Goal: Communication & Community: Answer question/provide support

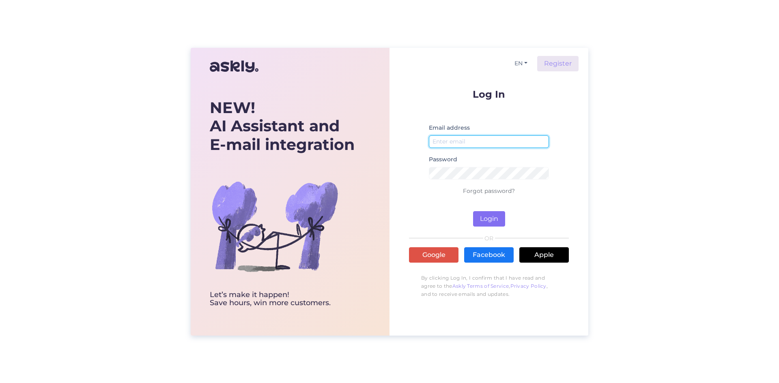
type input "[PERSON_NAME][EMAIL_ADDRESS][DOMAIN_NAME]"
click at [499, 219] on button "Login" at bounding box center [489, 218] width 32 height 15
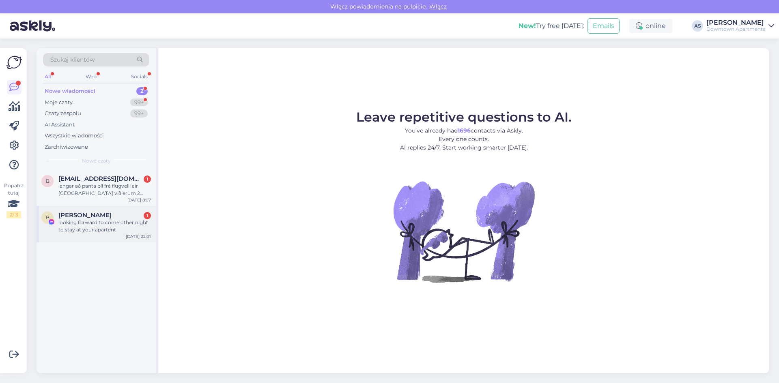
click at [99, 223] on div "looking forward to come other night to stay at your apartent" at bounding box center [104, 226] width 92 height 15
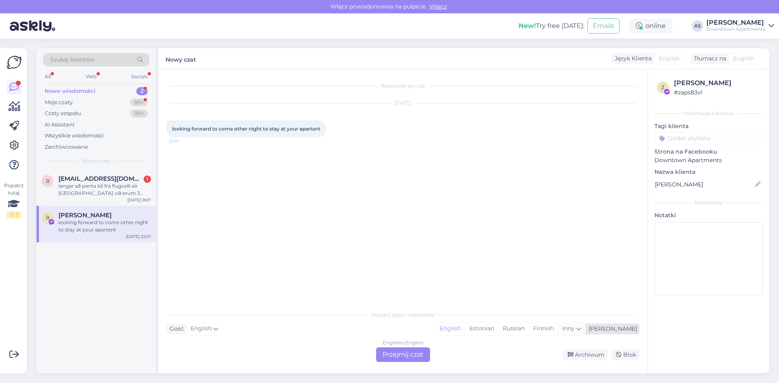
click at [585, 330] on div "Inny" at bounding box center [571, 329] width 27 height 12
click at [572, 206] on input at bounding box center [537, 208] width 76 height 13
type input "poli"
click at [534, 308] on link "Polish" at bounding box center [537, 308] width 89 height 13
click at [415, 355] on div "English to Polish Przejmij czat" at bounding box center [403, 355] width 54 height 15
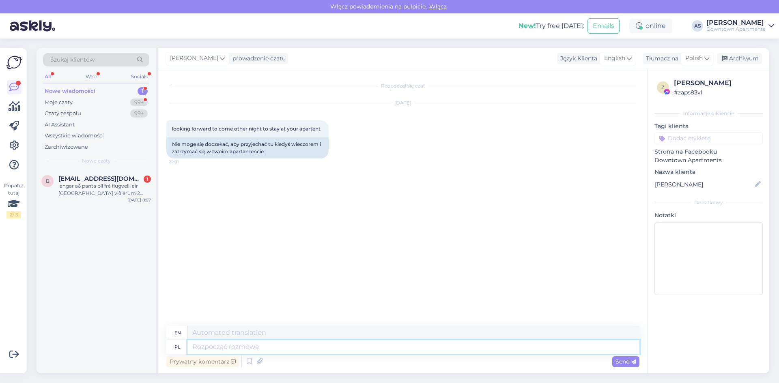
click at [262, 344] on textarea at bounding box center [413, 347] width 452 height 14
type textarea "Dzień d"
type textarea "Day"
type textarea "Dzień [PERSON_NAME], zapraszamy se"
type textarea "Good morning, you are welcome"
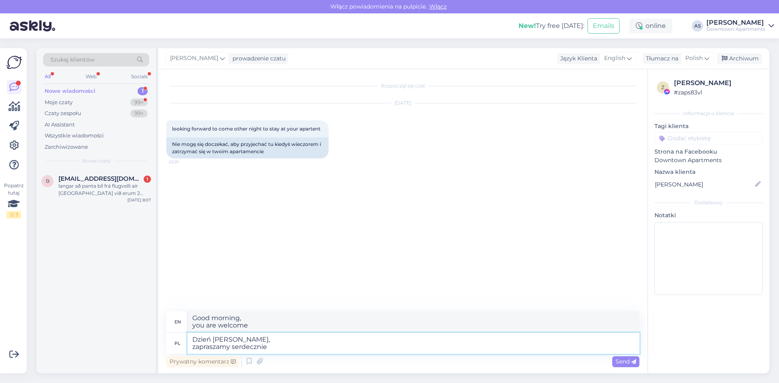
type textarea "Dzień [PERSON_NAME], zapraszamy serdecznie"
type textarea "Good morning, we cordially invite"
type textarea "Dzień [PERSON_NAME], zapraszamy serdecznie do za"
type textarea "Good morning, cordially invite you to"
type textarea "Dzień [PERSON_NAME], zapraszamy serdecznie do założenia z"
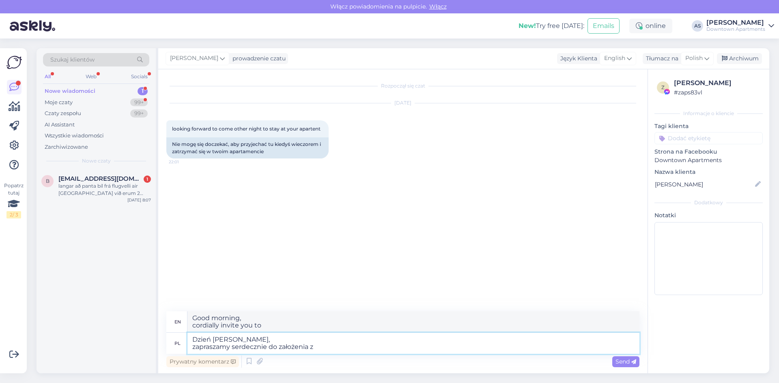
type textarea "Good morning, we cordially invite to set up"
type textarea "Dzień [PERSON_NAME], zapraszamy serdecznie do założenia rezerwacji :"
type textarea "Good morning, we cordially invite to make a reservation"
type textarea "Dzień [PERSON_NAME], zapraszamy serdecznie do założenia rezerwacji :)"
type textarea "Good morning, we invite you to make a reservation :)"
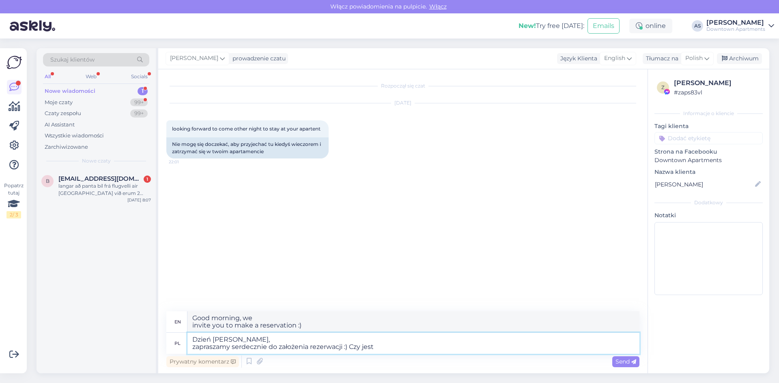
type textarea "Dzień [PERSON_NAME], zapraszamy serdecznie do założenia rezerwacji :) Czy jes"
type textarea "Good morning, kindly invite you to make a reservation :) Is there"
type textarea "Dzień [PERSON_NAME], zapraszamy serdecznie do założenia rezerwacji :) Czy"
type textarea "Good morning, we invite you to make a reservation :)"
type textarea "Dzień [PERSON_NAME], zapraszamy serdecznie do założenia rezerwacji :) Czy s"
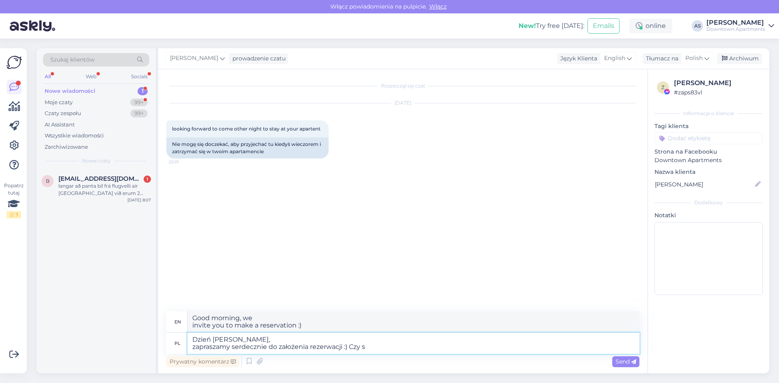
type textarea "Good morning, cordially invite you to make a reservation :) Is s"
drag, startPoint x: 376, startPoint y: 349, endPoint x: 143, endPoint y: 312, distance: 235.8
click at [144, 312] on div "Szukaj klientów All Web Socials Nowe wiadomości 1 Moje czaty 99+ Czaty zespołu …" at bounding box center [403, 210] width 733 height 325
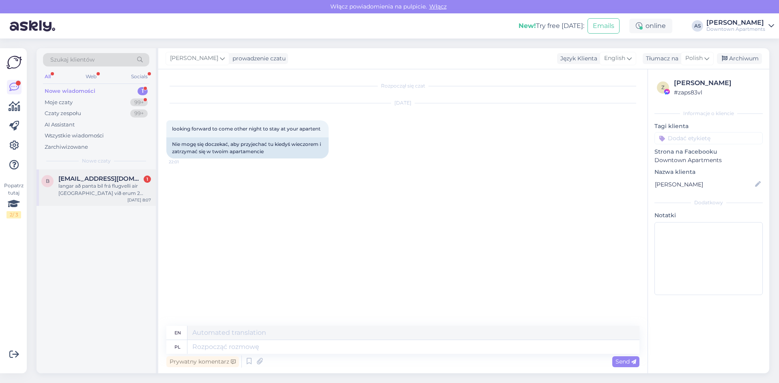
click at [129, 183] on div "langar að panta bíl frá flugvelli air [GEOGRAPHIC_DATA] við erum 2 fullorðin fl…" at bounding box center [104, 190] width 92 height 15
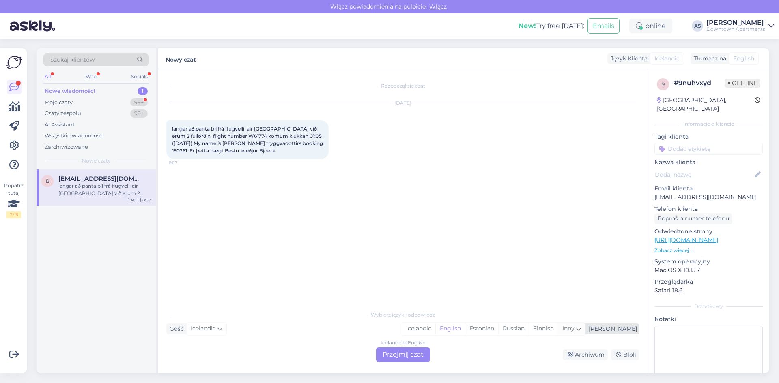
click at [581, 333] on icon at bounding box center [578, 328] width 5 height 9
type input "polis"
click at [542, 315] on ul "Polish" at bounding box center [520, 308] width 89 height 19
click at [541, 312] on link "Polish" at bounding box center [520, 308] width 89 height 13
click at [415, 356] on div "Icelandic to Polish Przejmij czat" at bounding box center [403, 355] width 54 height 15
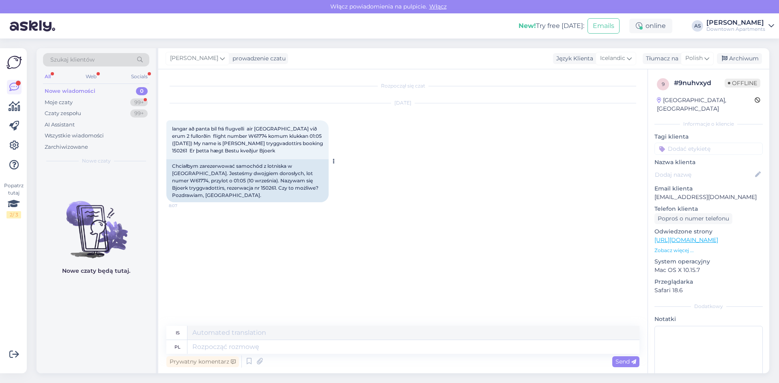
click at [214, 188] on div "Chciałbym zarezerwować samochód z lotniska w [GEOGRAPHIC_DATA]. Jesteśmy dwojgi…" at bounding box center [247, 180] width 162 height 43
click at [214, 187] on div "Chciałbym zarezerwować samochód z lotniska w [GEOGRAPHIC_DATA]. Jesteśmy dwojgi…" at bounding box center [247, 180] width 162 height 43
copy div "150261"
click at [265, 351] on textarea at bounding box center [413, 347] width 452 height 14
type textarea "Dzień do"
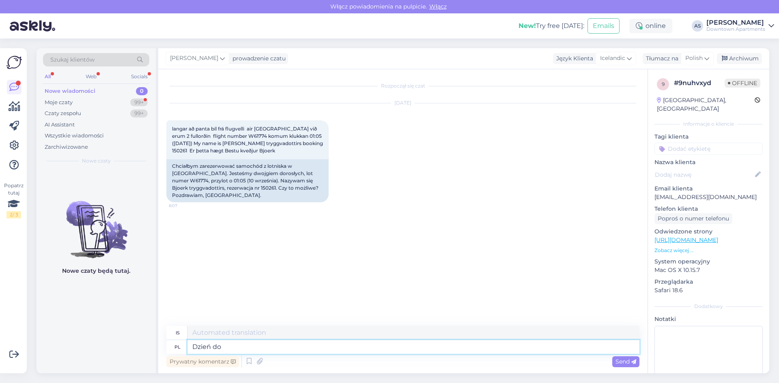
type textarea "Dagur"
type textarea "Dzień dobry, oc"
type textarea "Góðan daginn,"
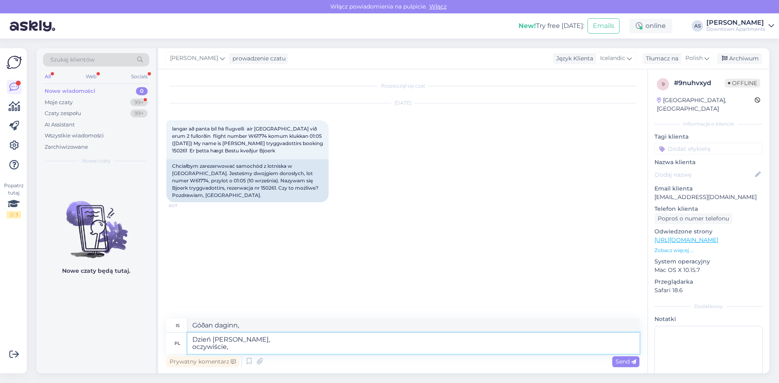
type textarea "Dzień [PERSON_NAME], oczywiście, m"
type textarea "Góðan daginn, auðvitað,"
type textarea "Dzień [PERSON_NAME], oczywiście, możemy z"
type textarea "Góðan daginn, getum við [PERSON_NAME]"
type textarea "Dzień [PERSON_NAME], oczywiście, możemy zarezerwować p"
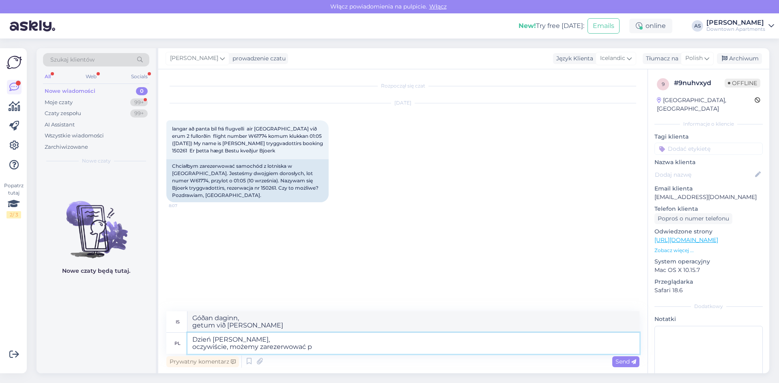
type textarea "Góðan daginn, getum við bókað."
type textarea "Dzień [PERSON_NAME], oczywiście, możemy zarezerwować prz"
type textarea "Góðan daginn, getum við bókað í gegnum"
type textarea "Dzień [PERSON_NAME], oczywiście, możemy zarezerwować"
type textarea "Góðan daginn, getum við bókað."
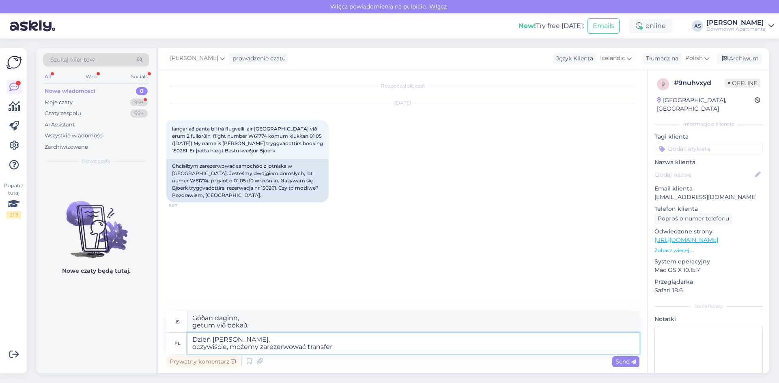
type textarea "Dzień [PERSON_NAME], oczywiście, możemy zarezerwować transfer"
type textarea "Góðan daginn, getum við bókað flutning."
type textarea "Dzień [PERSON_NAME], oczywiście, możemy zarezerwować transfer, k"
type textarea "Góðan daginn, getum við bókað flutning,"
type textarea "Dzień [PERSON_NAME], oczywiście, możemy zarezerwować transfer, koszt t"
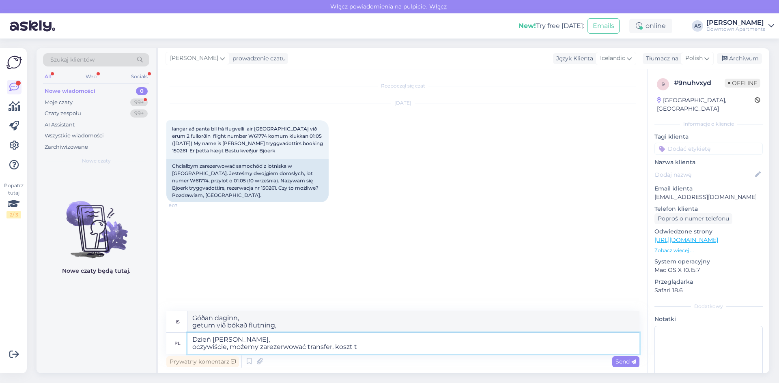
type textarea "Góðan daginn, getum við bókað flutning, kostnaðurinn"
type textarea "Dzień [PERSON_NAME], oczywiście, możemy zarezerwować transfer, koszt to 12"
type textarea "Góðan daginn, getum við bókað flutning, kostnaðurinn er..."
type textarea "Dzień [PERSON_NAME], oczywiście, możemy zarezerwować transfer, koszt to 120 z"
type textarea "Góðan daginn, getum við bókað flutning, kostnaðurinn er 120"
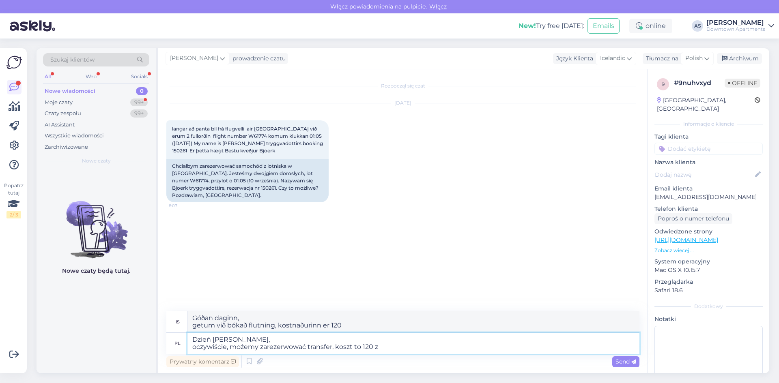
type textarea "Dzień [PERSON_NAME], oczywiście, możemy zarezerwować transfer, koszt to 120 zł"
type textarea "Góðan daginn, getum við bókað flutning, kostnaðurinn er 120 PLN."
type textarea "Dzień [PERSON_NAME], oczywiście, możemy zarezerwować transfer, koszt to 120 zł,…"
type textarea "Góðan daginn, getum við bókað flutning, kostnaðurinn er 120 PLN, greitt."
type textarea "Dzień [PERSON_NAME], oczywiście, możemy zarezerwować transfer, koszt to 120 zł,…"
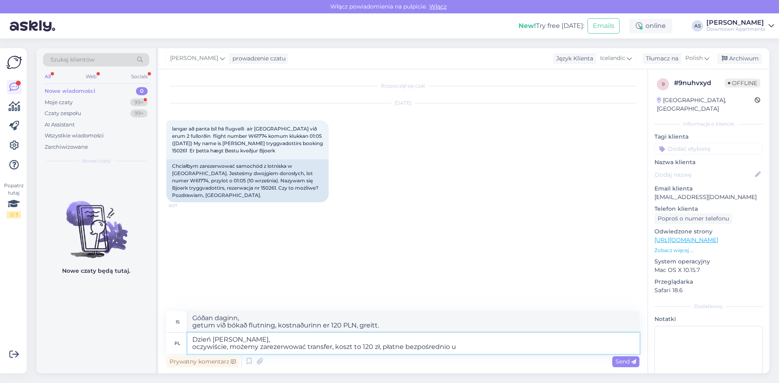
type textarea "Góðan daginn, getum við bókað flutning, kostnaðurinn er 120 PLN, greiðanlegur b…"
type textarea "Dzień [PERSON_NAME], oczywiście, możemy zarezerwować transfer, koszt to 120 zł,…"
type textarea "Góðan daginn, getum við bókað flutning, kostnaðurinn er 120 PLN, greiðanlegt be…"
type textarea "Dzień [PERSON_NAME], oczywiście, możemy zarezerwować transfer, koszt to 120 zł,…"
type textarea "Góðan daginn, getum við bókað flutning, kostnaðurinn er 120 PLN, greiðanlegt be…"
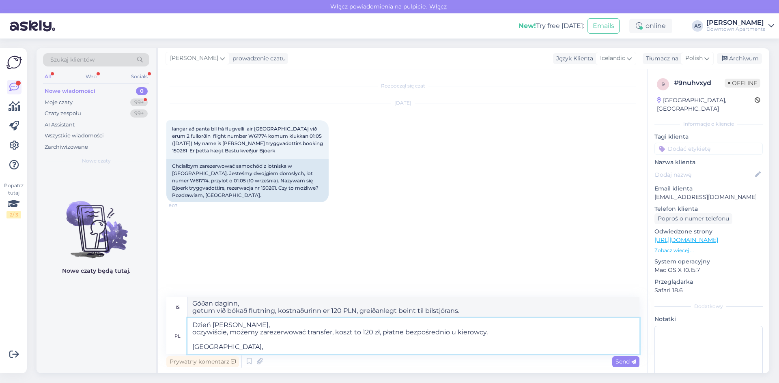
type textarea "Dzień [PERSON_NAME], oczywiście, możemy zarezerwować transfer, koszt to 120 zł,…"
type textarea "Góðan daginn, auðvitað getum við bókað flutning, kostnaðurinn er 120 PLN, greið…"
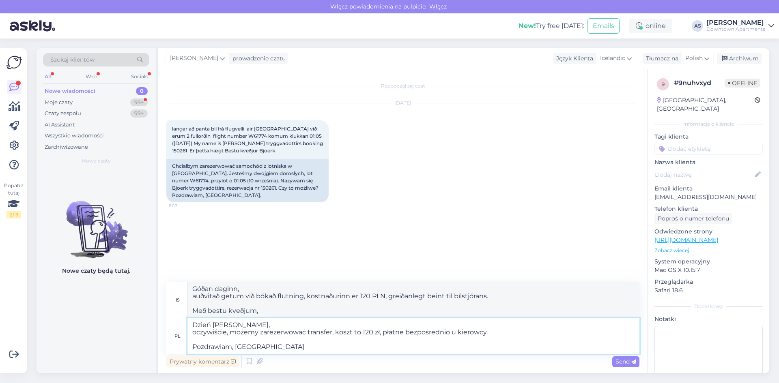
type textarea "Dzień [PERSON_NAME], oczywiście, możemy zarezerwować transfer, koszt to 120 zł,…"
type textarea "Góðan daginn, auðvitað getum við bókað flutning, kostnaðurinn er 120 PLN, greið…"
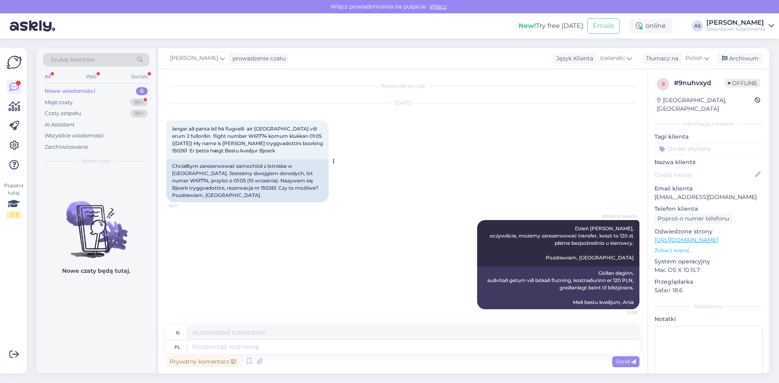
click at [285, 175] on div "Chciałbym zarezerwować samochód z lotniska w [GEOGRAPHIC_DATA]. Jesteśmy dwojgi…" at bounding box center [247, 180] width 162 height 43
copy div "W61774"
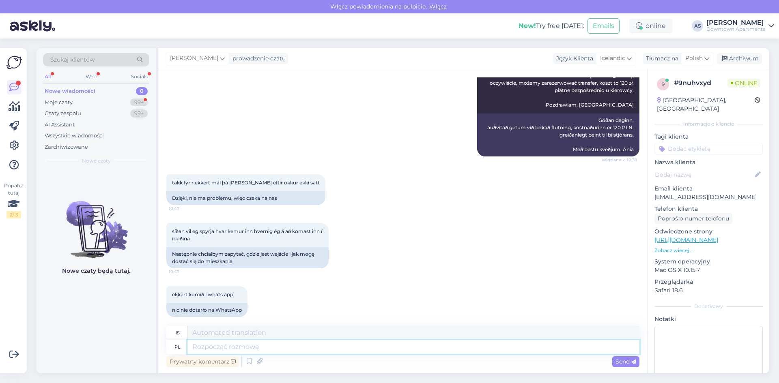
click at [293, 348] on textarea at bounding box center [413, 347] width 452 height 14
type textarea "Instrukcje z"
type textarea "Leiðbeiningar"
type textarea "Instrukcje zostaną w"
type textarea "Leiðbeiningar [PERSON_NAME]"
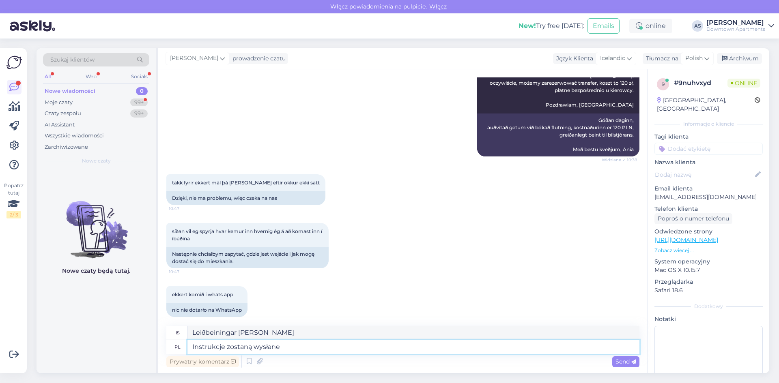
type textarea "Instrukcje zostaną wysłane"
type textarea "Leiðbeiningar [PERSON_NAME]"
type textarea "Instrukcje zostaną wysłane maksy"
type textarea "Leiðbeiningar [PERSON_NAME] að hámarki"
type textarea "Instrukcje zostaną wysłane maksymalnie o"
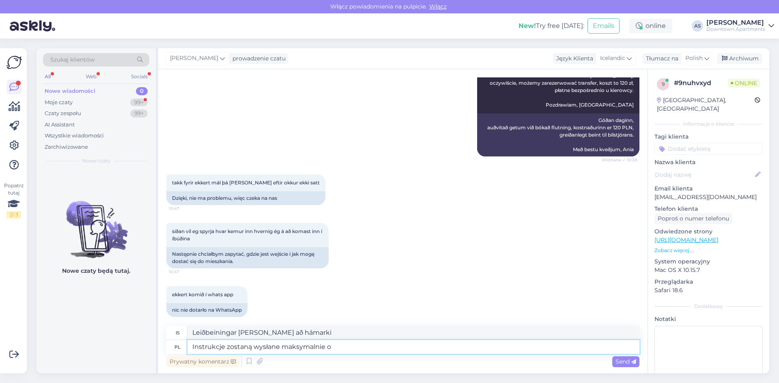
type textarea "Leiðbeiningar [PERSON_NAME] í [PERSON_NAME] lagi"
type textarea "Instrukcje zostaną wysłane maksymalnie o 14:45"
type textarea "Leiðbeiningar [PERSON_NAME] eigi síðar en klukkan 14:45."
type textarea "Instrukcje zostaną wysłane maksymalnie o 14:45 :)"
type textarea "Leiðbeiningar [PERSON_NAME] eigi síðar en kl. 14:45 :)"
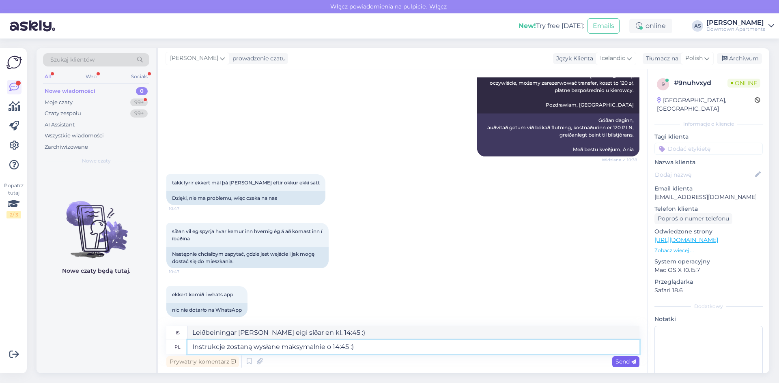
type textarea "Instrukcje zostaną wysłane maksymalnie o 14:45 :)"
click at [618, 362] on span "Send" at bounding box center [625, 361] width 21 height 7
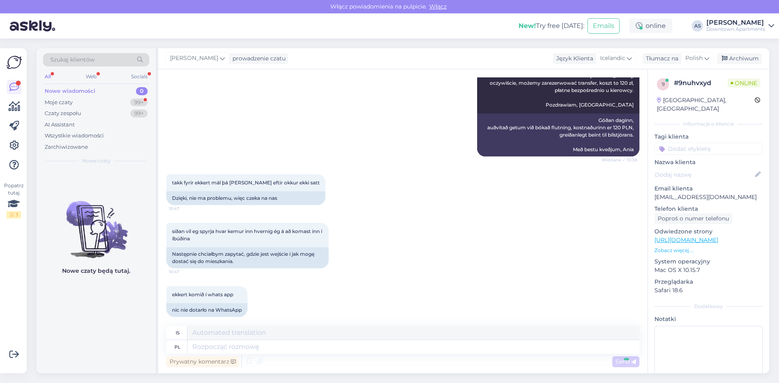
scroll to position [202, 0]
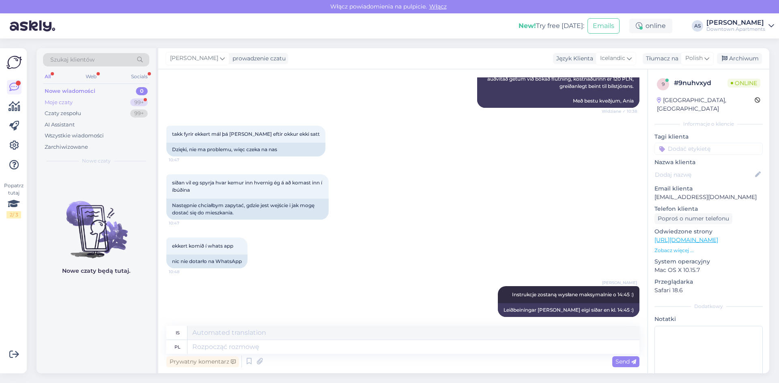
click at [72, 105] on div "Moje czaty" at bounding box center [59, 103] width 28 height 8
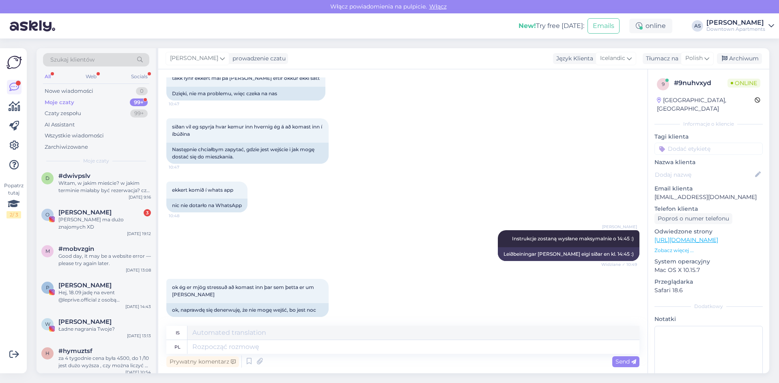
scroll to position [446, 0]
click at [91, 219] on div "[PERSON_NAME] ma dużo znajomych XD" at bounding box center [104, 225] width 92 height 15
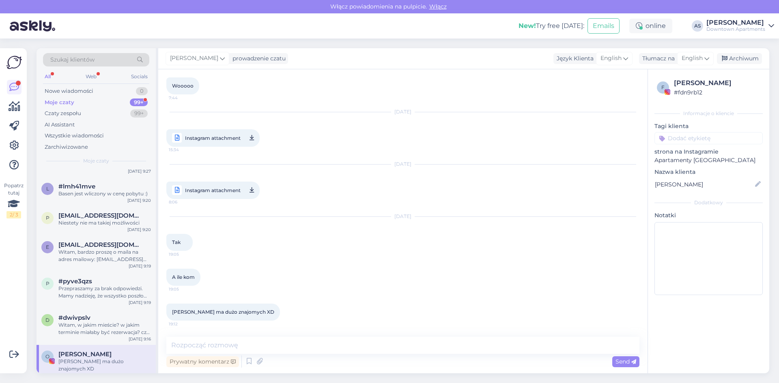
scroll to position [284, 0]
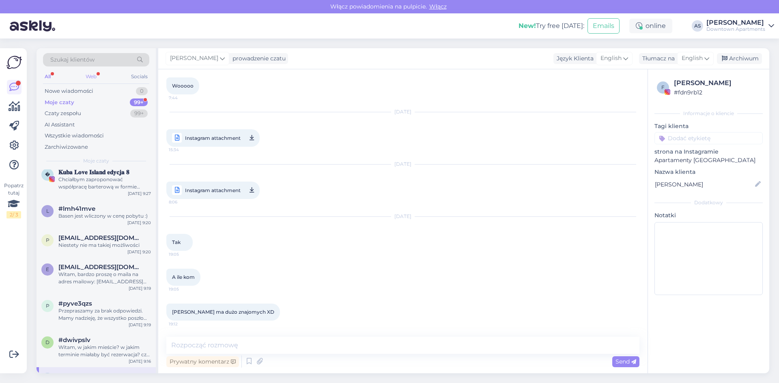
click at [92, 74] on div "Web" at bounding box center [91, 76] width 14 height 11
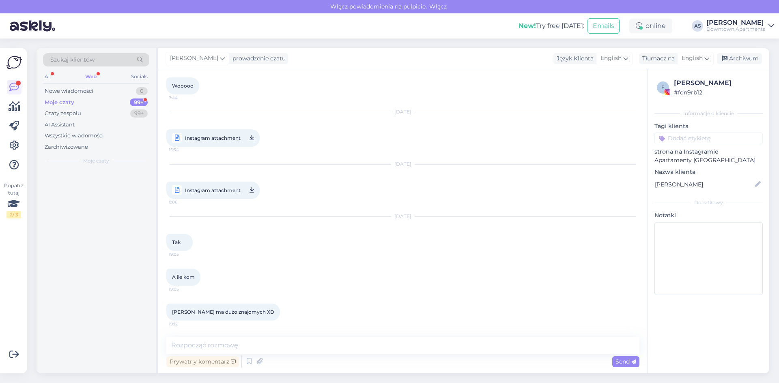
scroll to position [0, 0]
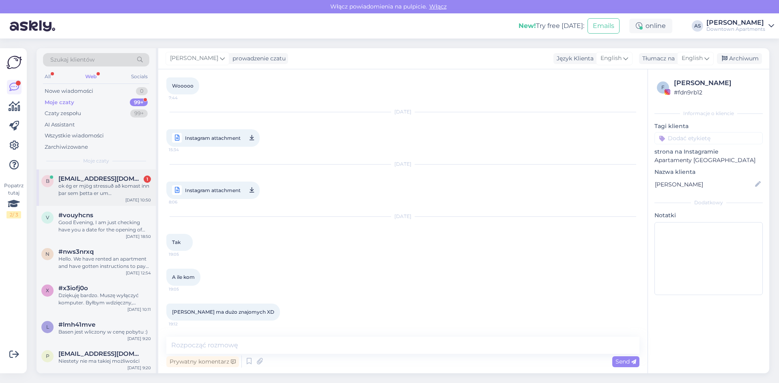
click at [98, 184] on div "ok ég er mjög stressuð að komast inn þar sem þetta er um [PERSON_NAME]" at bounding box center [104, 190] width 92 height 15
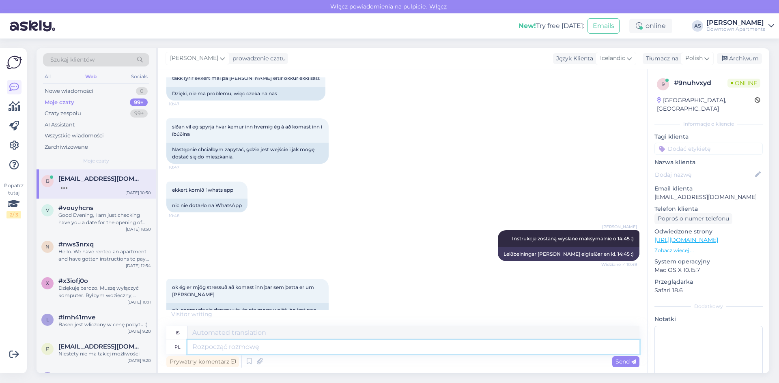
click at [355, 349] on textarea at bounding box center [413, 347] width 452 height 14
type textarea "Proszę"
type textarea "Vinsamlegast"
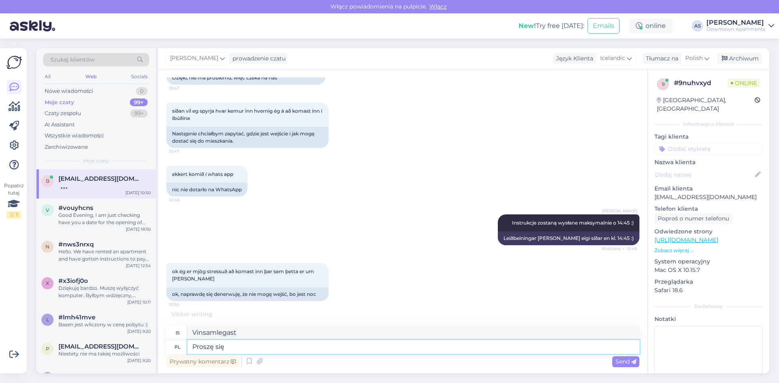
type textarea "Proszę się n"
type textarea "Vinsamlegast komið"
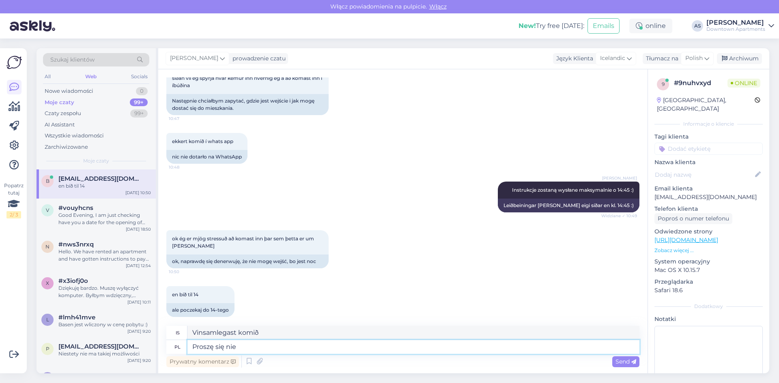
type textarea "Proszę się nie m"
type textarea "Vinsamlegast ekki [PERSON_NAME] hrædd/ur"
type textarea "Proszę się nie ma"
type textarea "Vinsamlegast komdu ekki [PERSON_NAME]"
type textarea "Proszę się nie martwić,"
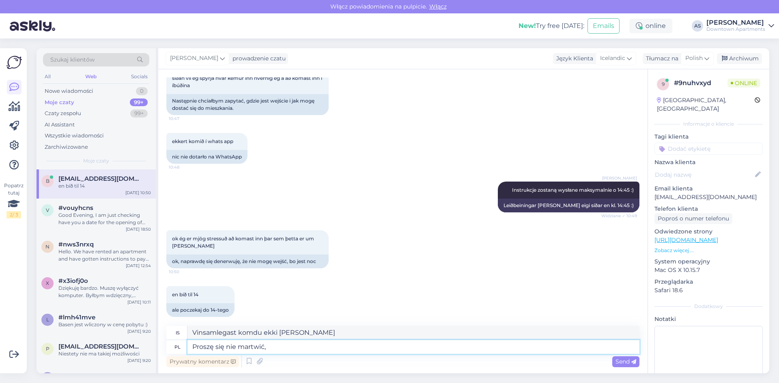
type textarea "Vinsamlegast ekki hafa áhyggjur,"
type textarea "Proszę się nie martwić, wszystko b"
type textarea "Vinsamlegast ekki hafa áhyggjur, allt er í lagi"
type textarea "Proszę się nie martwić, wszystko będzie w"
type textarea "Vinsamlegast ekki hafa áhyggjur, allt verður í lagi"
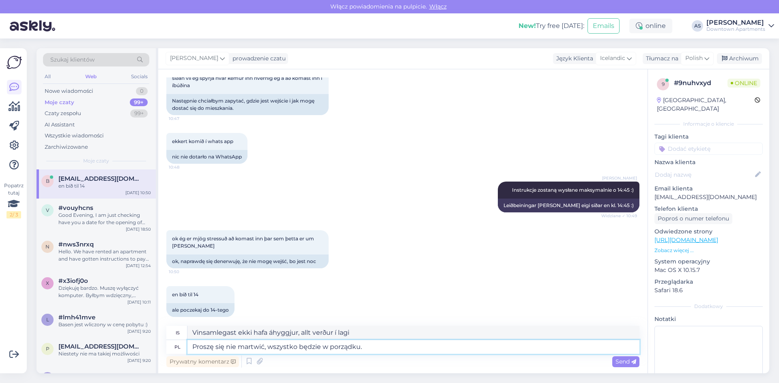
type textarea "Proszę się nie martwić, wszystko będzie w porządku. W"
type textarea "Vinsamlegast ekki hafa áhyggjur, allt verður í lagi."
type textarea "Proszę się nie martwić, wszystko będzie w porządku. W razie"
type textarea "Vinsamlegast ekki hafa áhyggjur, allt verður í lagi. Ef"
type textarea "Proszę się nie martwić, wszystko będzie w porządku. W razie pro"
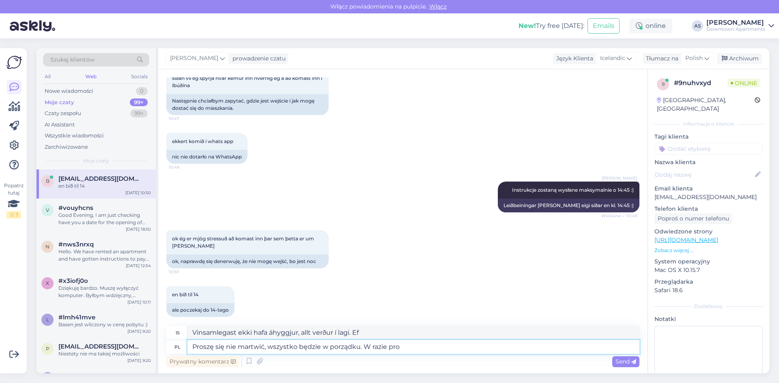
type textarea "Vinsamlegast ekki hafa áhyggjur, allt verður í lagi. Ef eitthvað gerist, vinsam…"
type textarea "Proszę się nie martwić, wszystko będzie w porządku. W razie problemów"
type textarea "Ekki hafa áhyggjur, allt verður í lagi. Ef þú lendir í einhverjum vandræðum,"
type textarea "Proszę się nie martwić, wszystko będzie w porządku. W razie problemów w n"
type textarea "Ekki hafa áhyggjur, allt verður í lagi. Ef þú lendir í vandræðum með..."
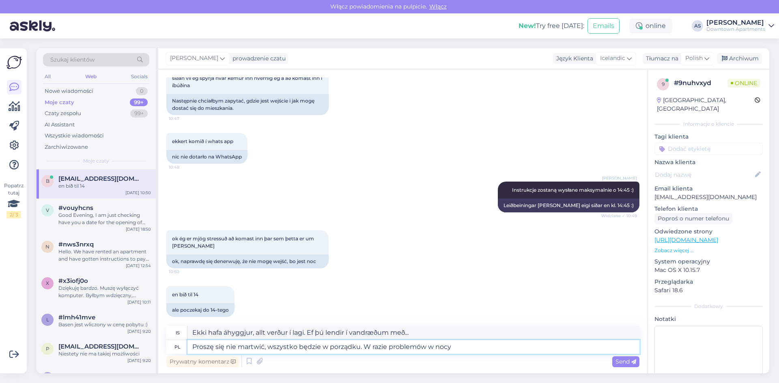
type textarea "Proszę się nie martwić, wszystko będzie w porządku. W razie problemów w nocy t"
type textarea "Ekki hafa áhyggjur, allt verður í lagi. Ef þú lendir í vandræðum á nóttunni"
type textarea "Proszę się nie martwić, wszystko będzie w porządku. W razie problemów w nocy te…"
type textarea "Ekki hafa áhyggjur, allt verður í lagi. Ef þú lendir í vandræðum á nóttunni, ek…"
type textarea "Proszę się nie martwić, wszystko będzie w porządku. W razie problemów w nocy te…"
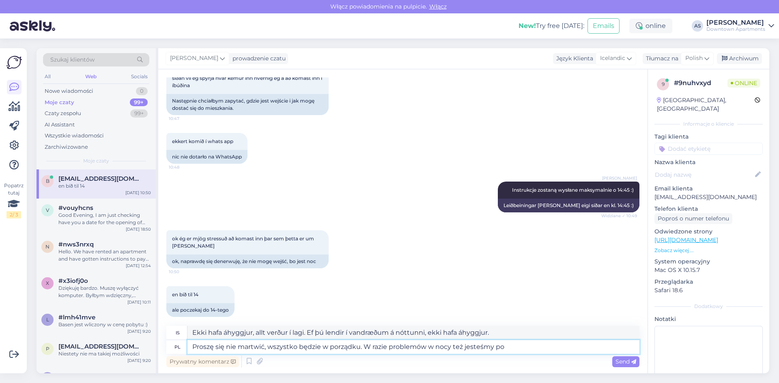
type textarea "Ekki hafa áhyggjur, allt verður í lagi. Við erum hér ef þú lendir í vandræðum á…"
type textarea "Proszę się nie martwić, wszystko będzie w porządku. W razie problemów w nocy te…"
type textarea "Ekki hafa áhyggjur, allt verður í lagi. Ef þú lendir í vandræðum á nóttunni eru…"
type textarea "Proszę się nie martwić, wszystko będzie w porządku. W razie problemów w nocy te…"
type textarea "Ekki hafa áhyggjur, allt verður í lagi. Ef þú lendir í vandræðum á nóttunni eru…"
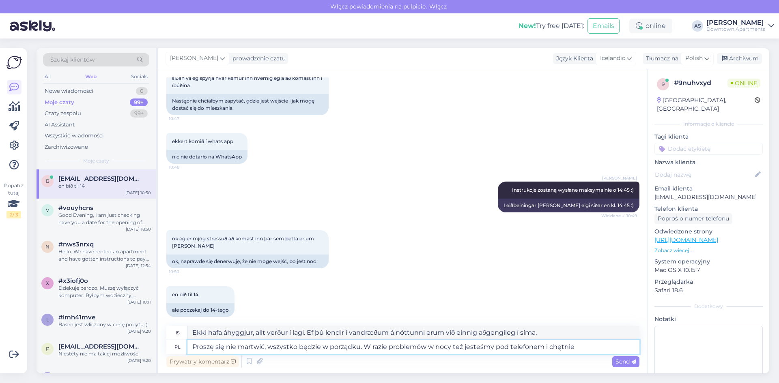
type textarea "Proszę się nie martwić, wszystko będzie w porządku. W razie problemów w nocy te…"
type textarea "Ekki hafa áhyggjur, allt verður í lagi. Ef þú lendir í vandræðum á nóttunni eru…"
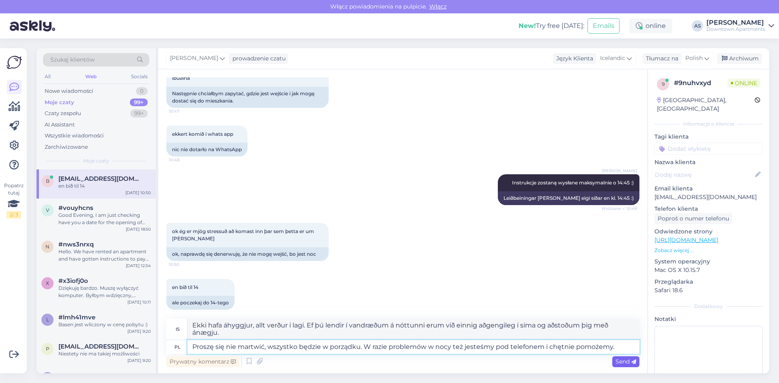
type textarea "Proszę się nie martwić, wszystko będzie w porządku. W razie problemów w nocy te…"
click at [625, 364] on span "Send" at bounding box center [625, 361] width 21 height 7
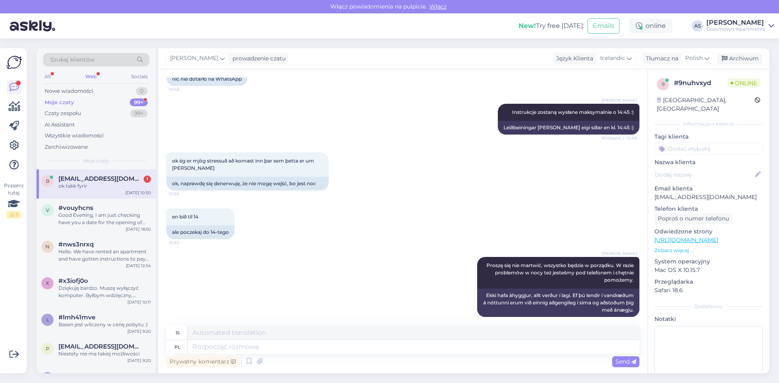
scroll to position [433, 0]
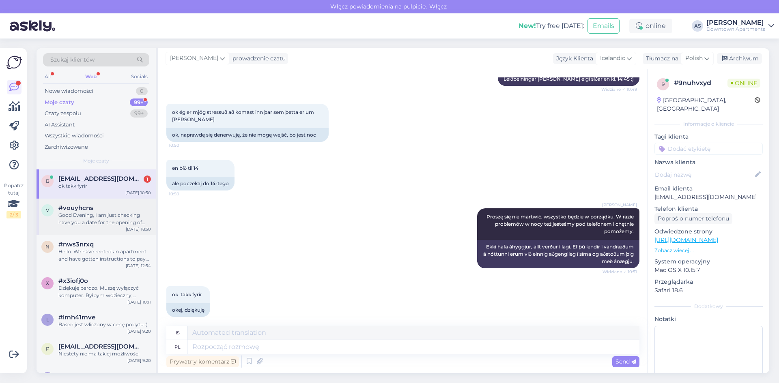
click at [131, 224] on div "Good Evening, I am just checking have you a date for the opening of booking for…" at bounding box center [104, 219] width 92 height 15
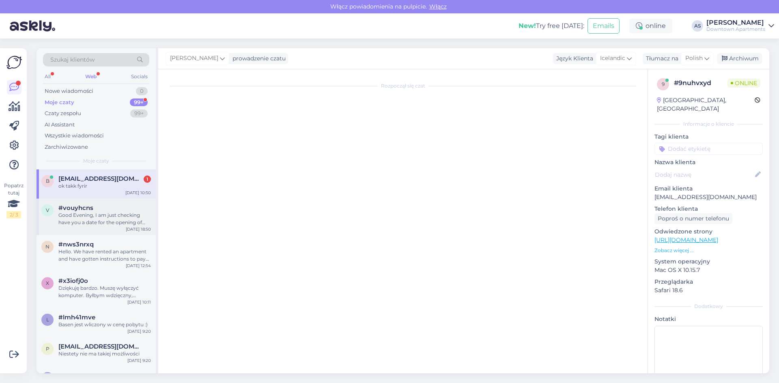
scroll to position [872, 0]
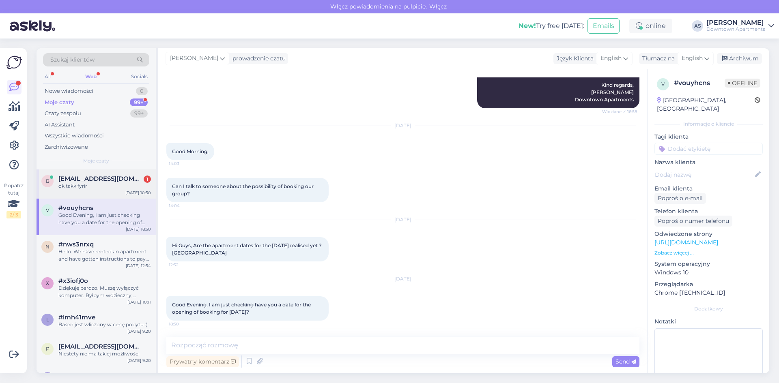
click at [130, 182] on div "[EMAIL_ADDRESS][DOMAIN_NAME] 1" at bounding box center [104, 178] width 92 height 7
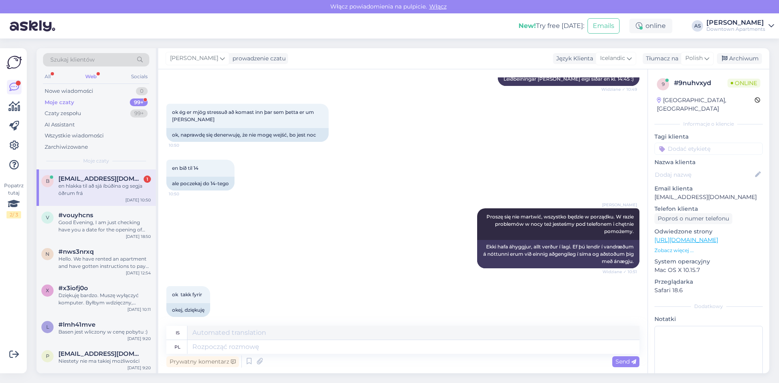
scroll to position [489, 0]
